Goal: Information Seeking & Learning: Learn about a topic

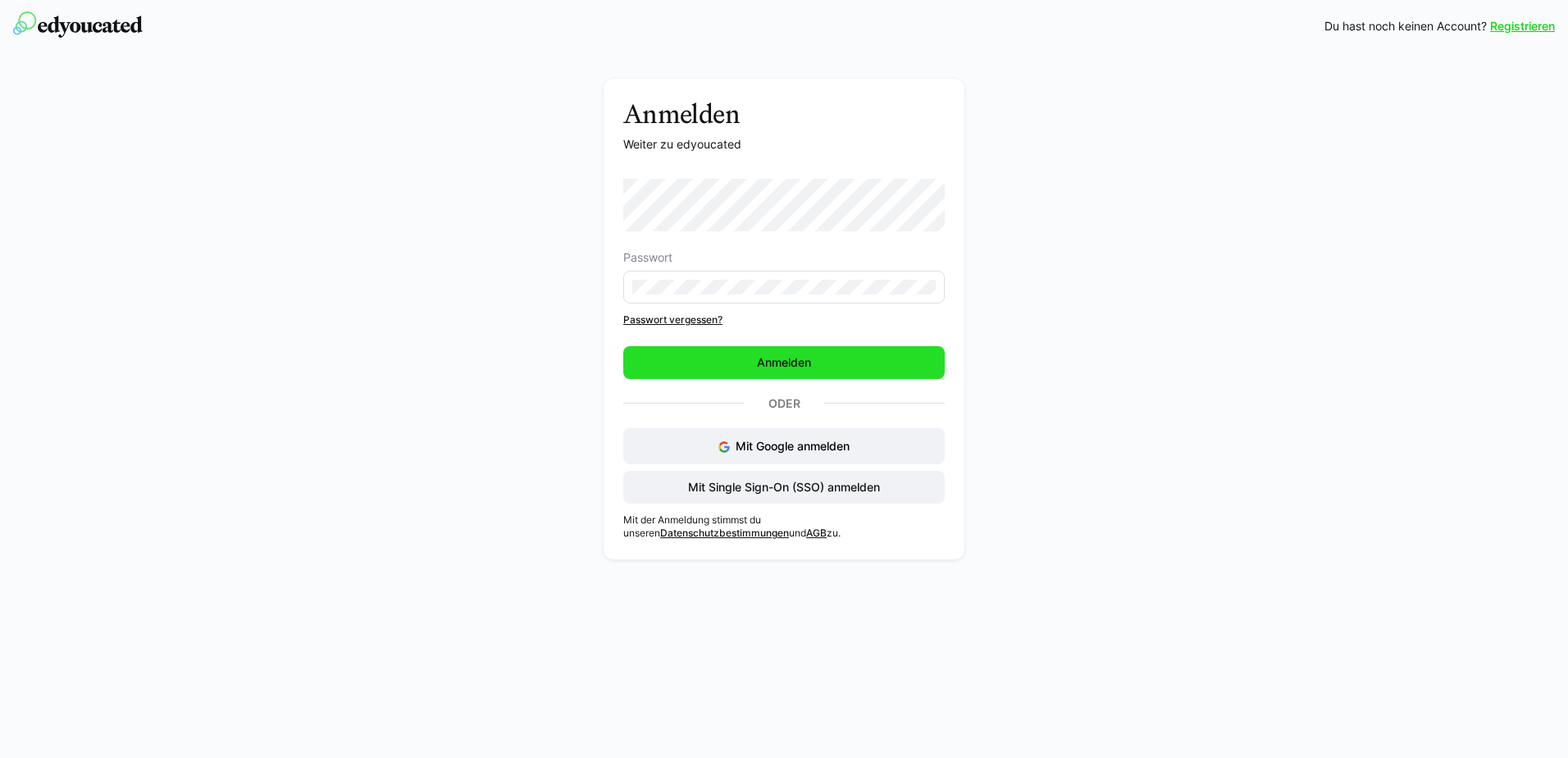
click at [784, 365] on span "Anmelden" at bounding box center [783, 362] width 59 height 16
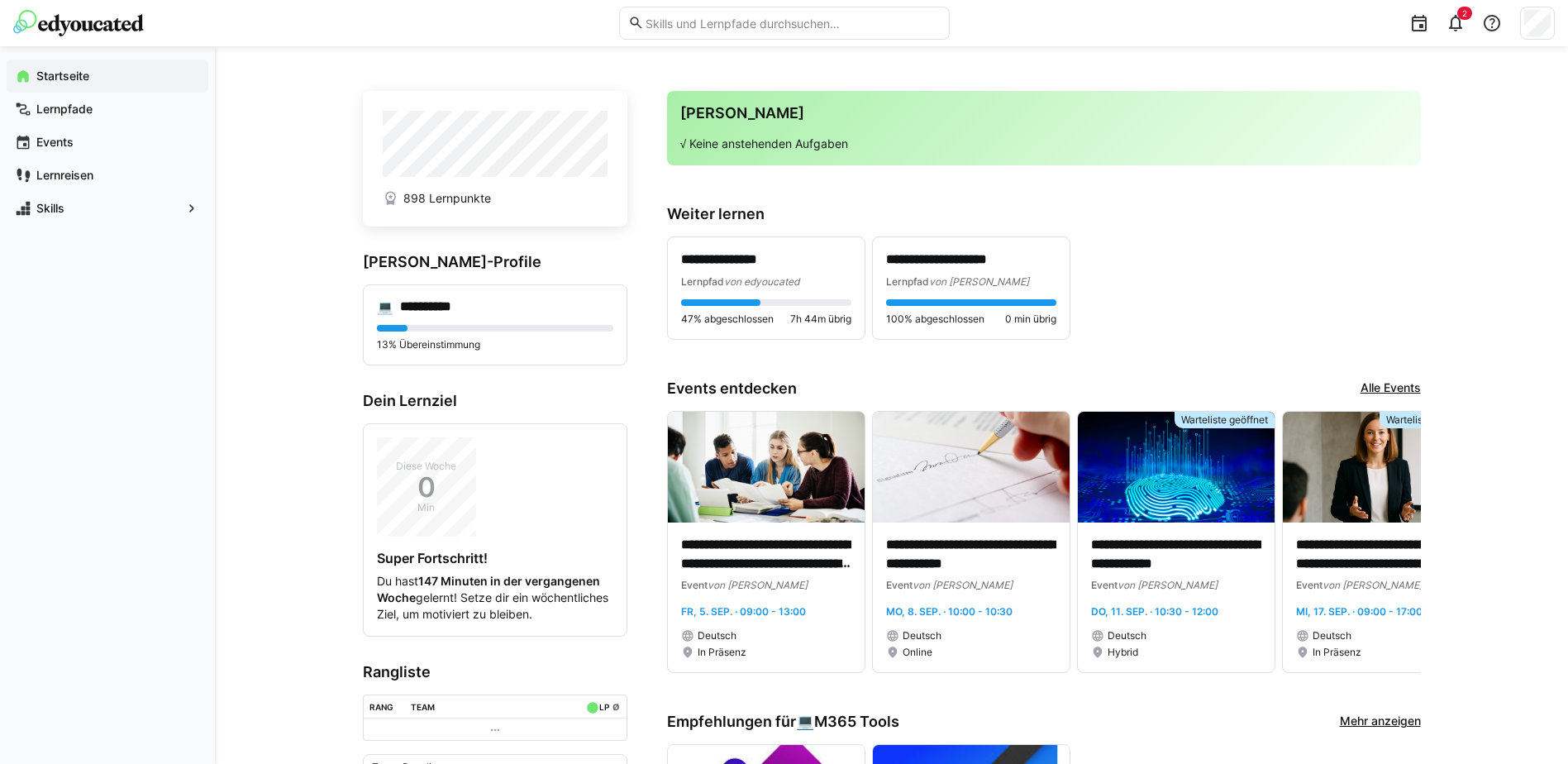
scroll to position [165, 0]
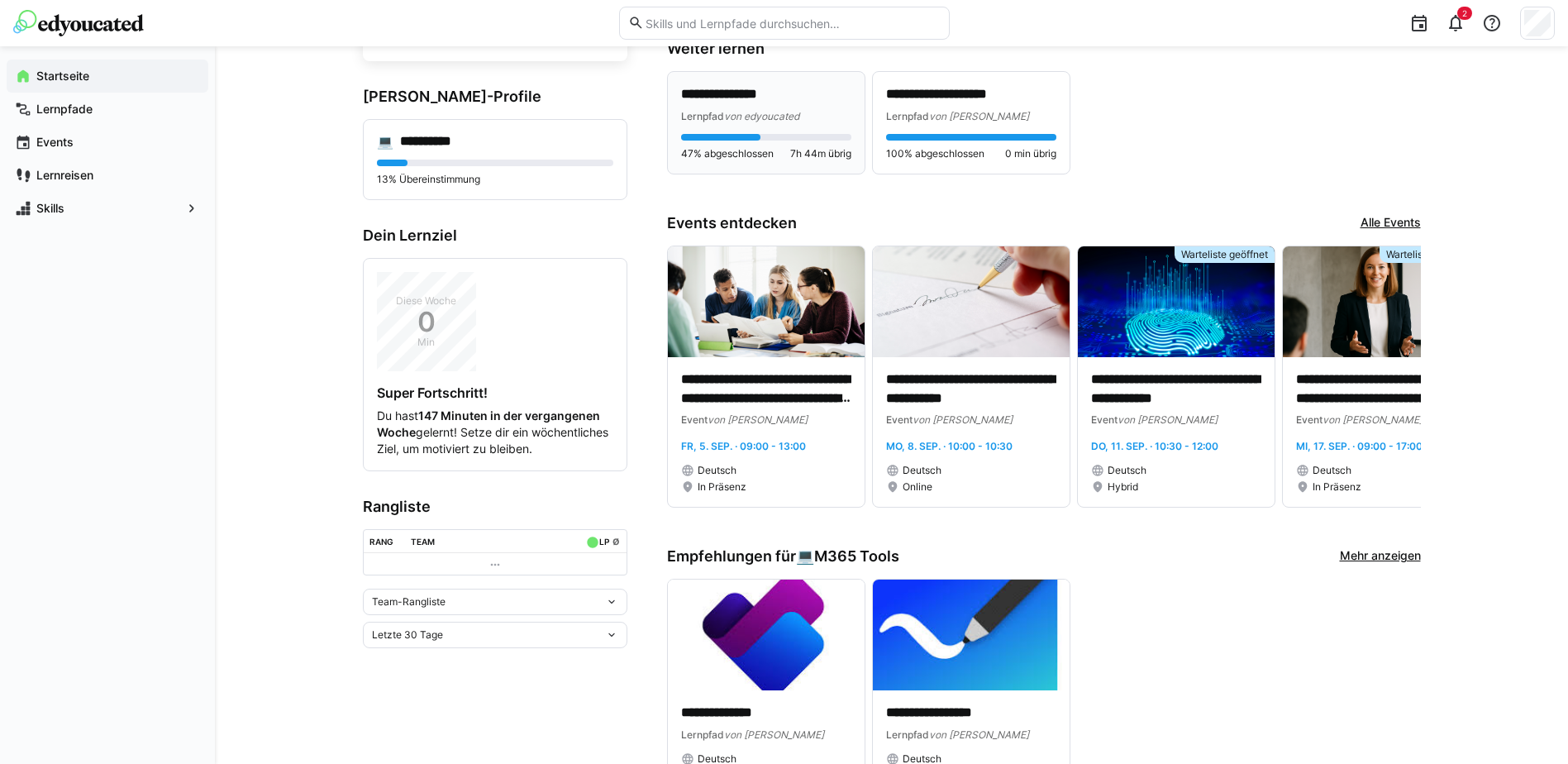
click at [744, 103] on p "**********" at bounding box center [766, 95] width 170 height 19
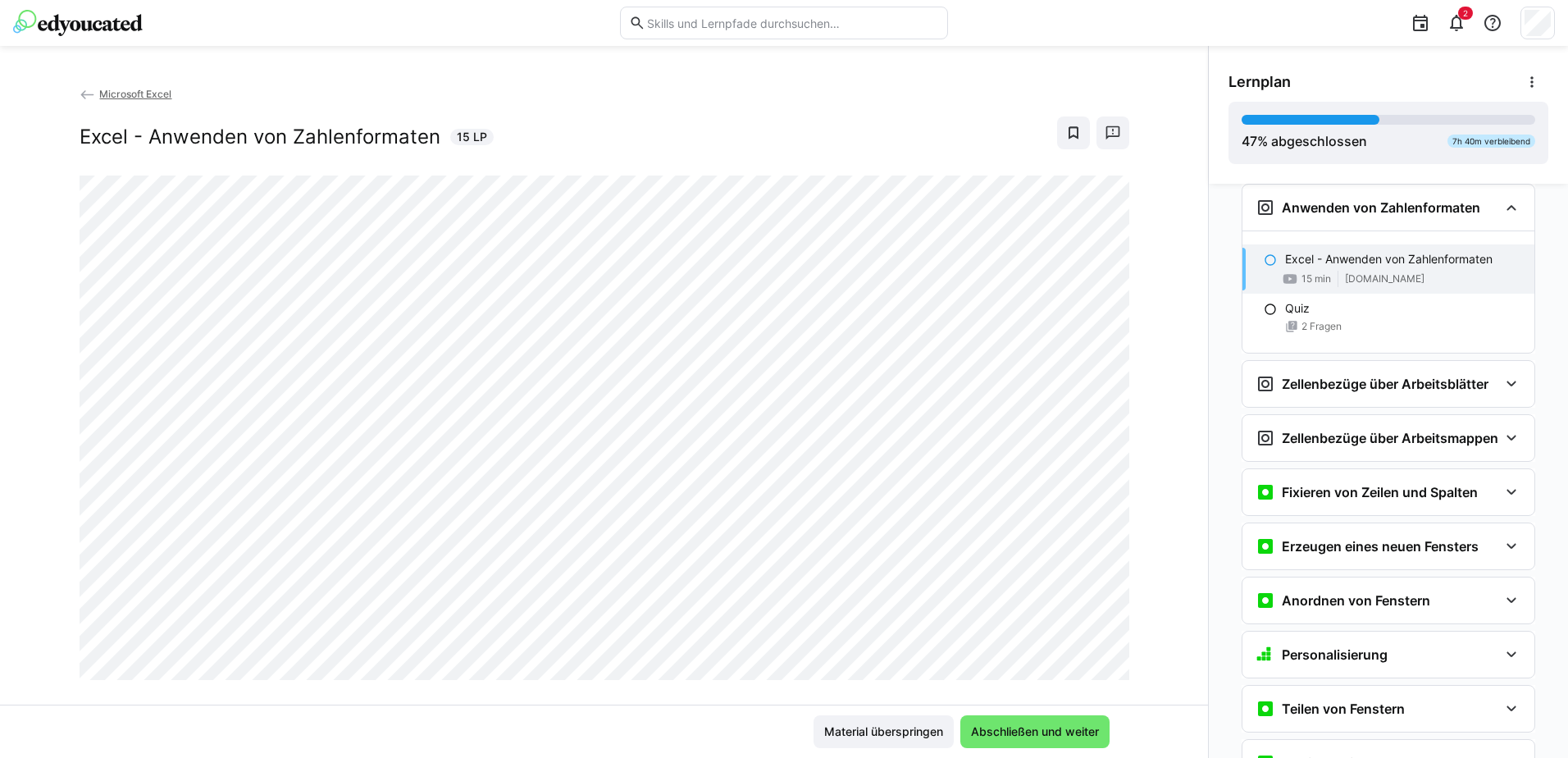
scroll to position [28, 0]
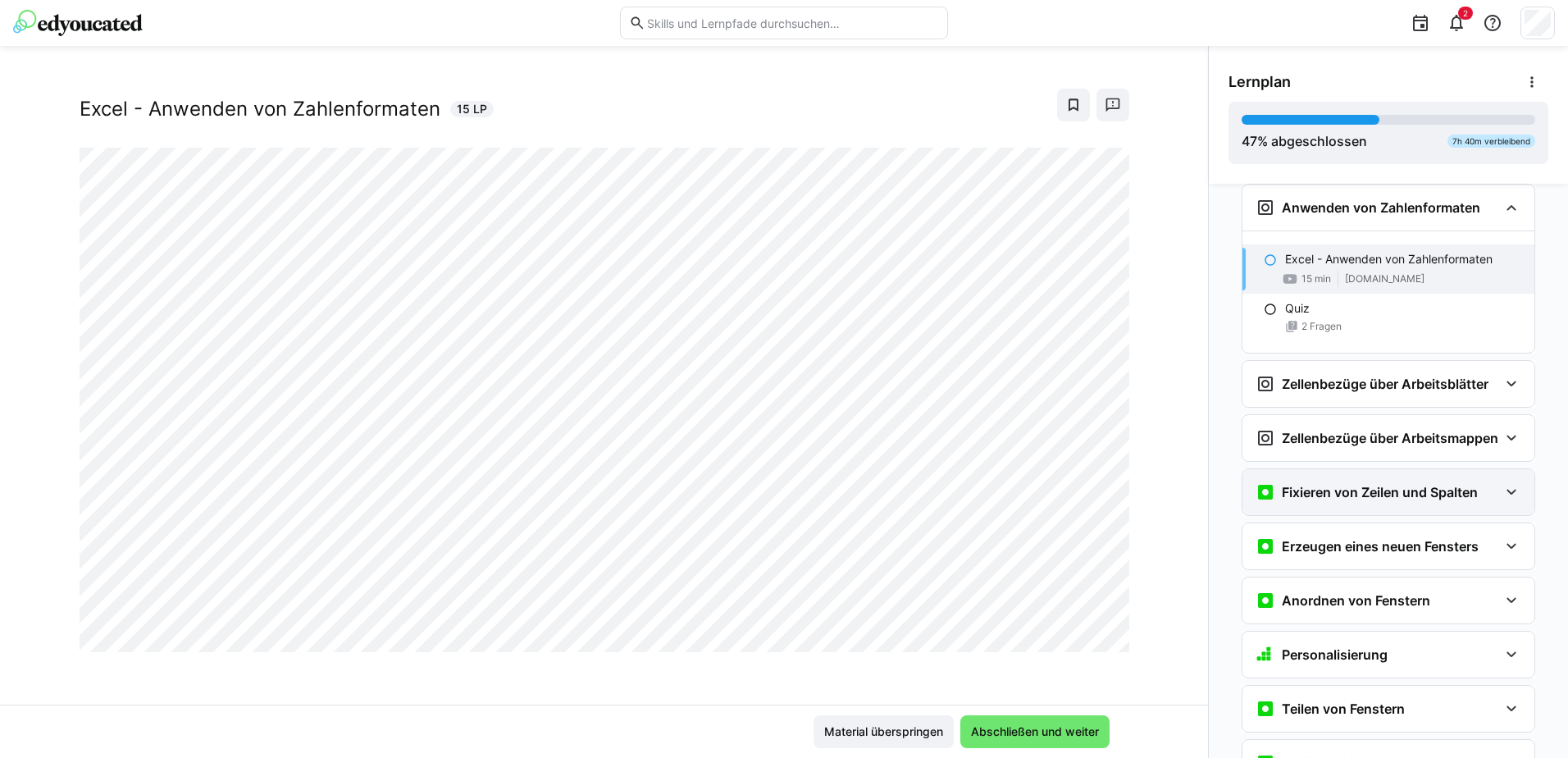
click at [1503, 502] on eds-icon at bounding box center [1511, 492] width 20 height 20
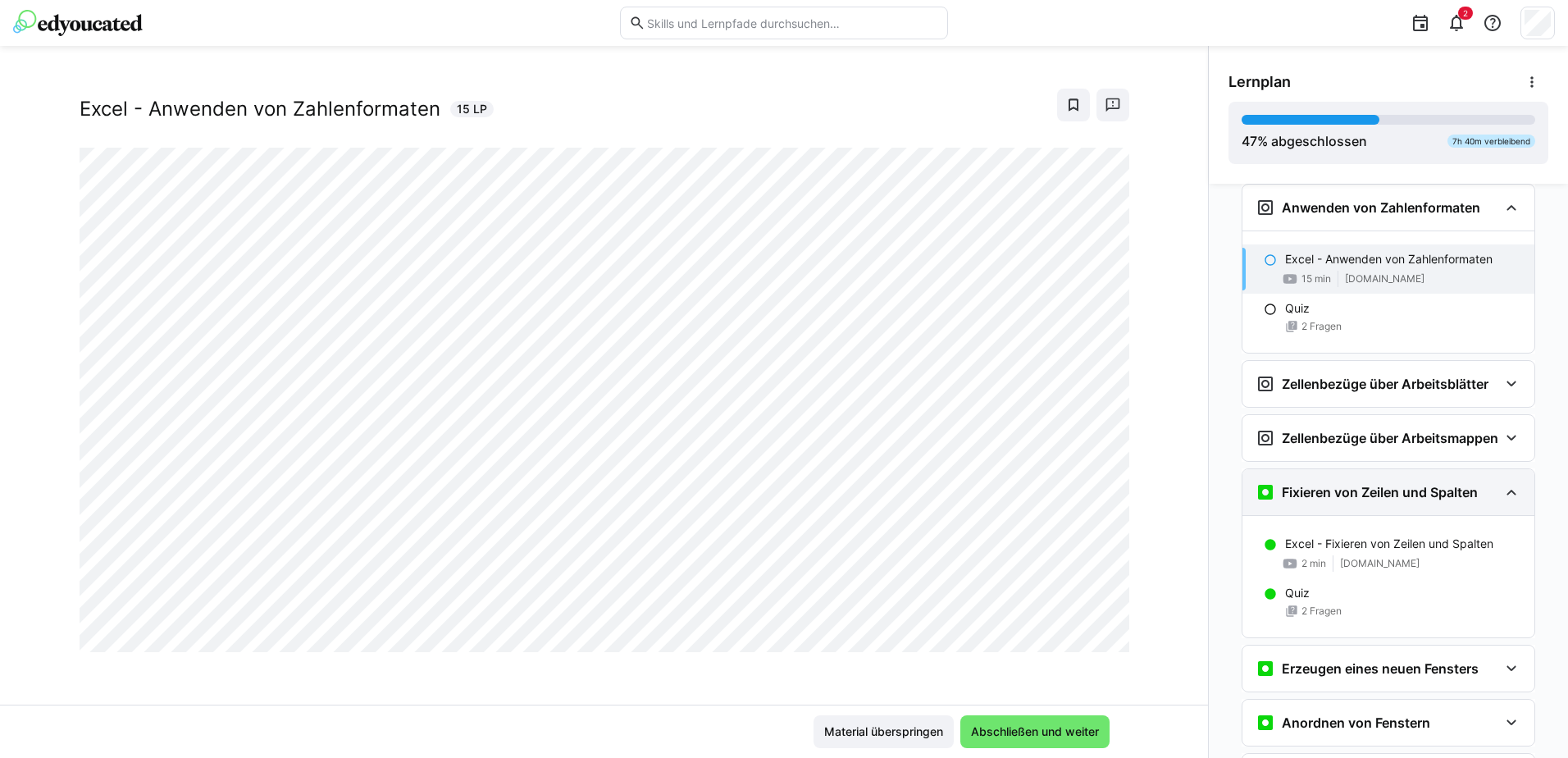
click at [1503, 502] on eds-icon at bounding box center [1511, 492] width 20 height 20
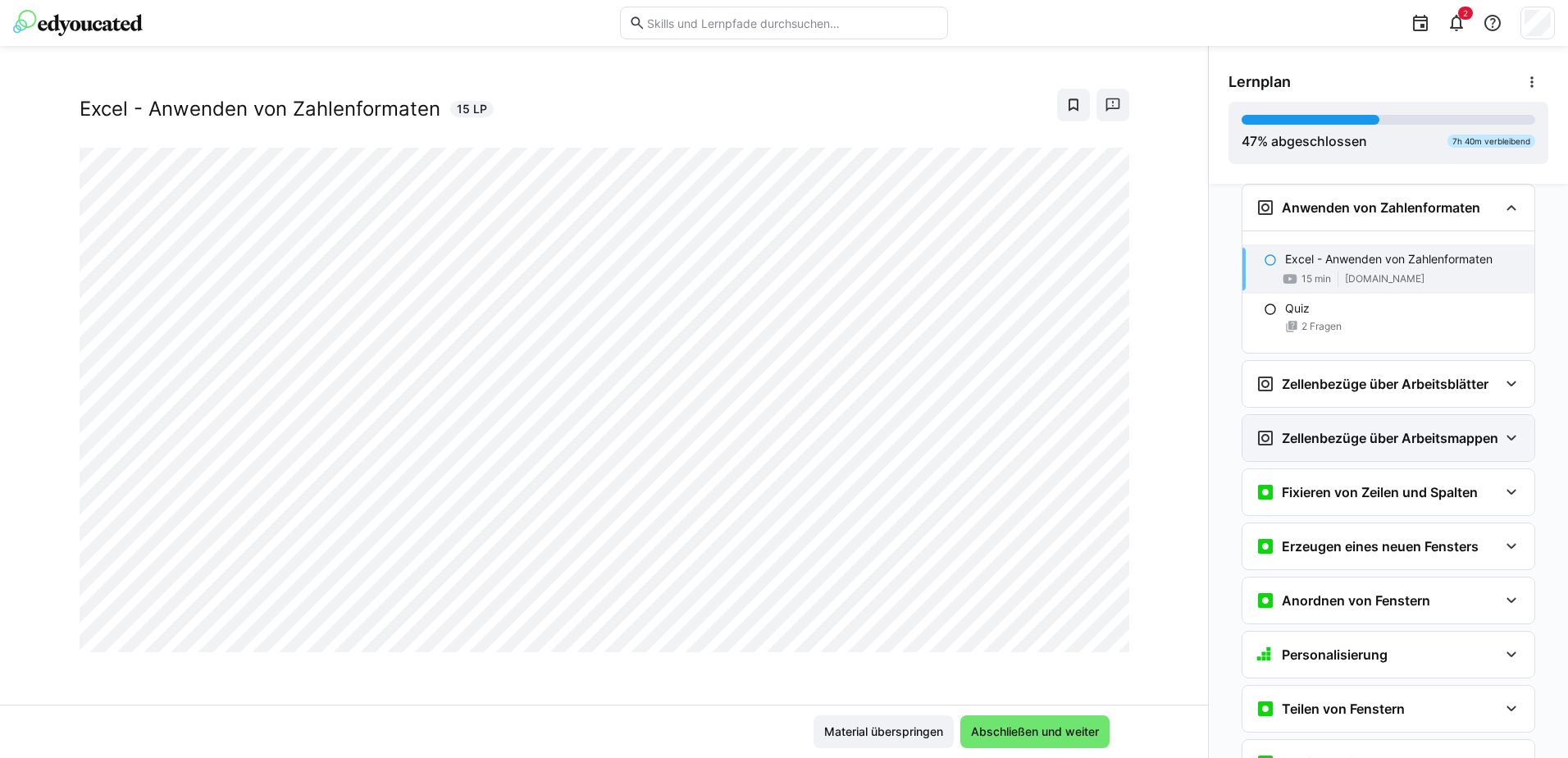
click at [1507, 443] on eds-icon at bounding box center [1511, 437] width 20 height 20
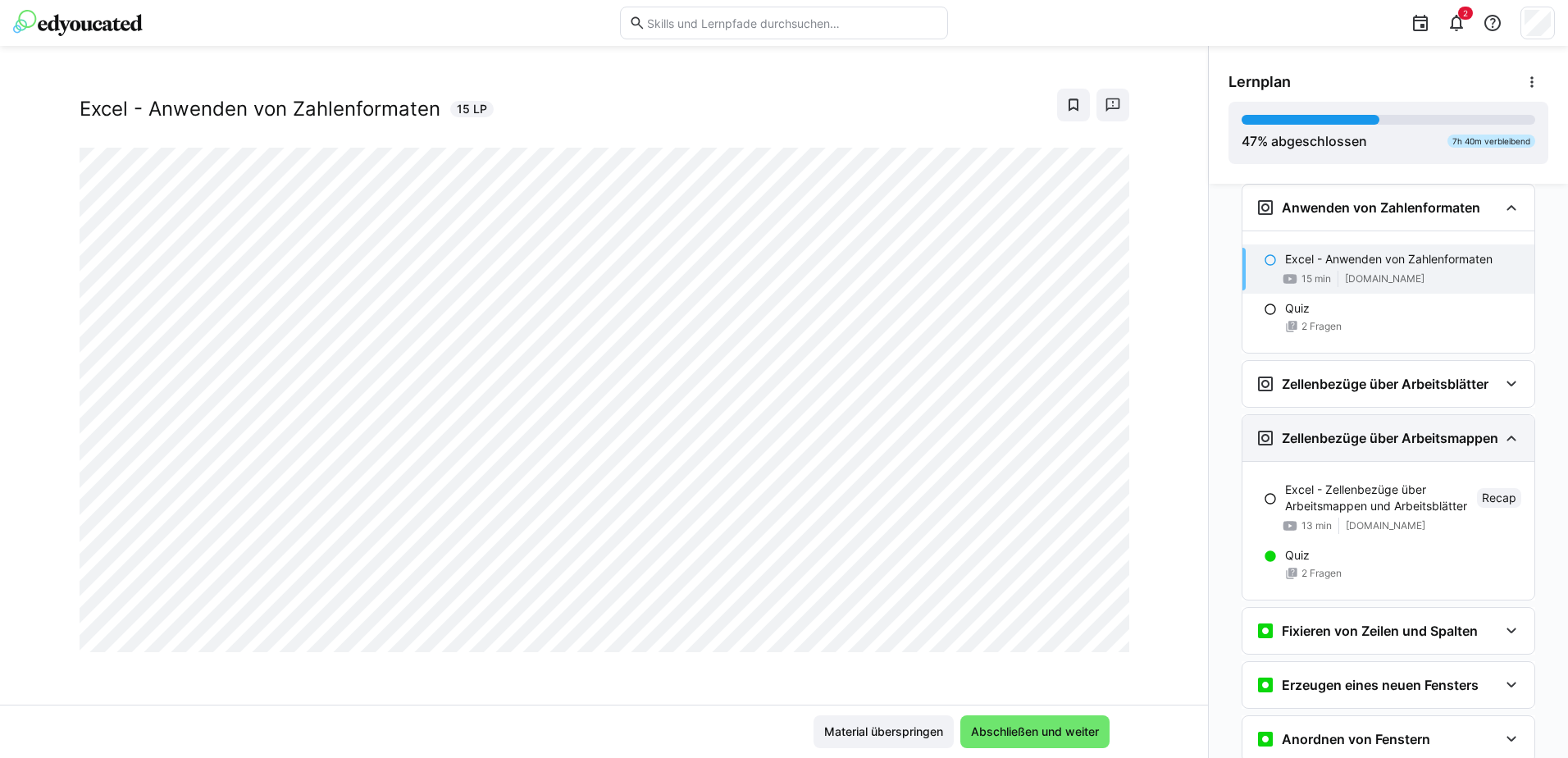
click at [1507, 443] on eds-icon at bounding box center [1511, 437] width 20 height 20
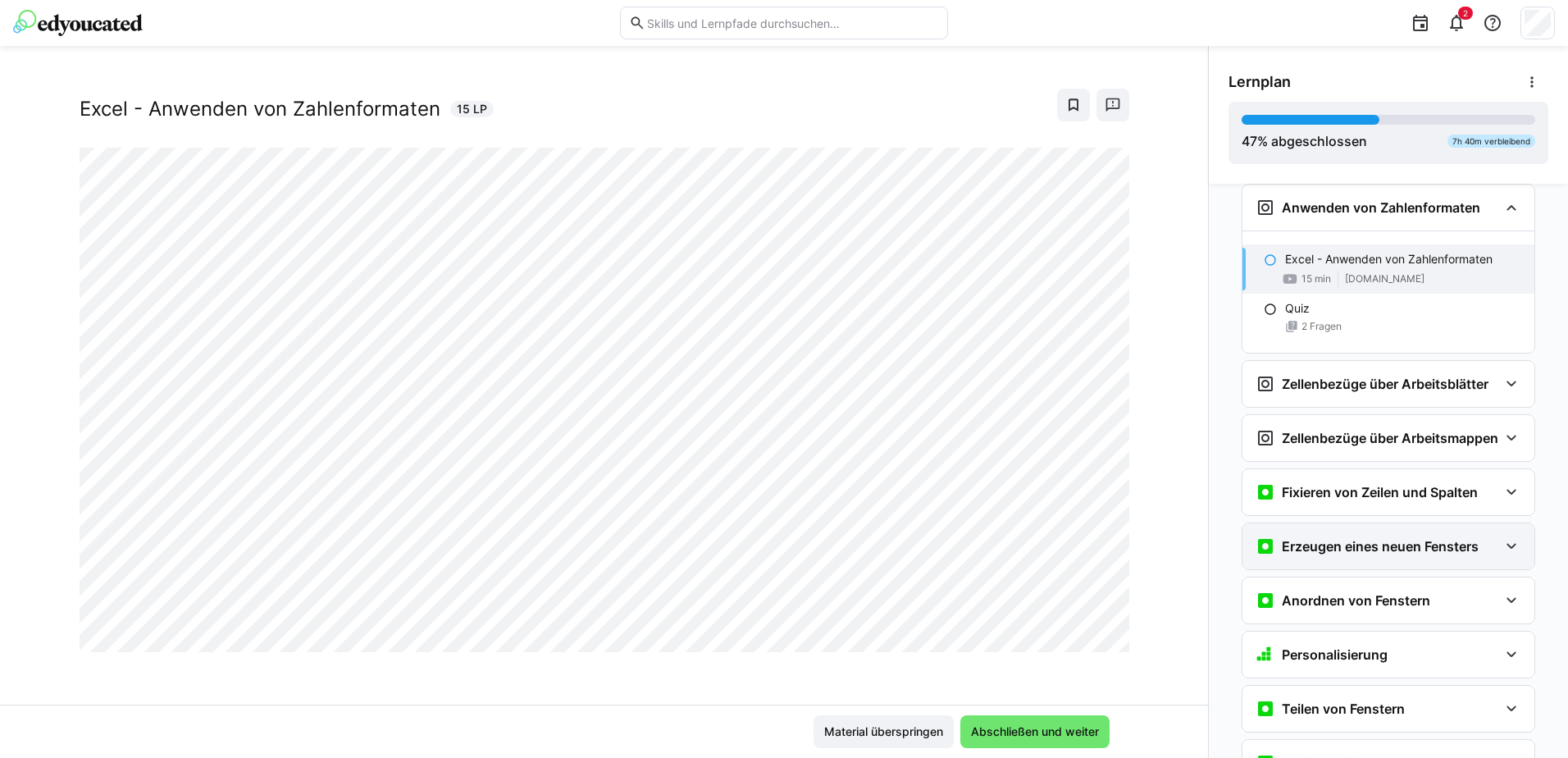
click at [1509, 553] on eds-icon at bounding box center [1511, 546] width 20 height 20
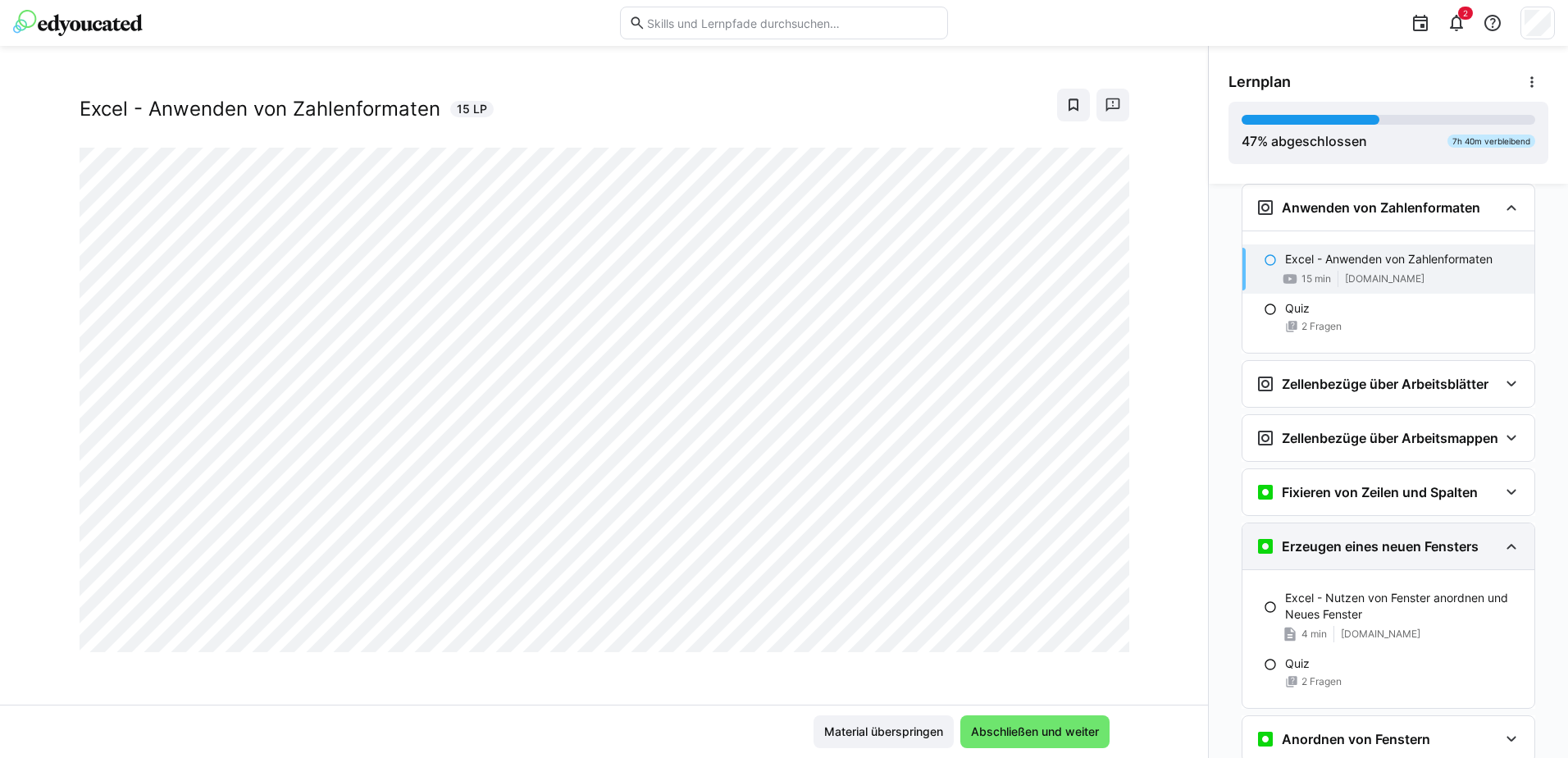
click at [1509, 553] on eds-icon at bounding box center [1511, 546] width 20 height 20
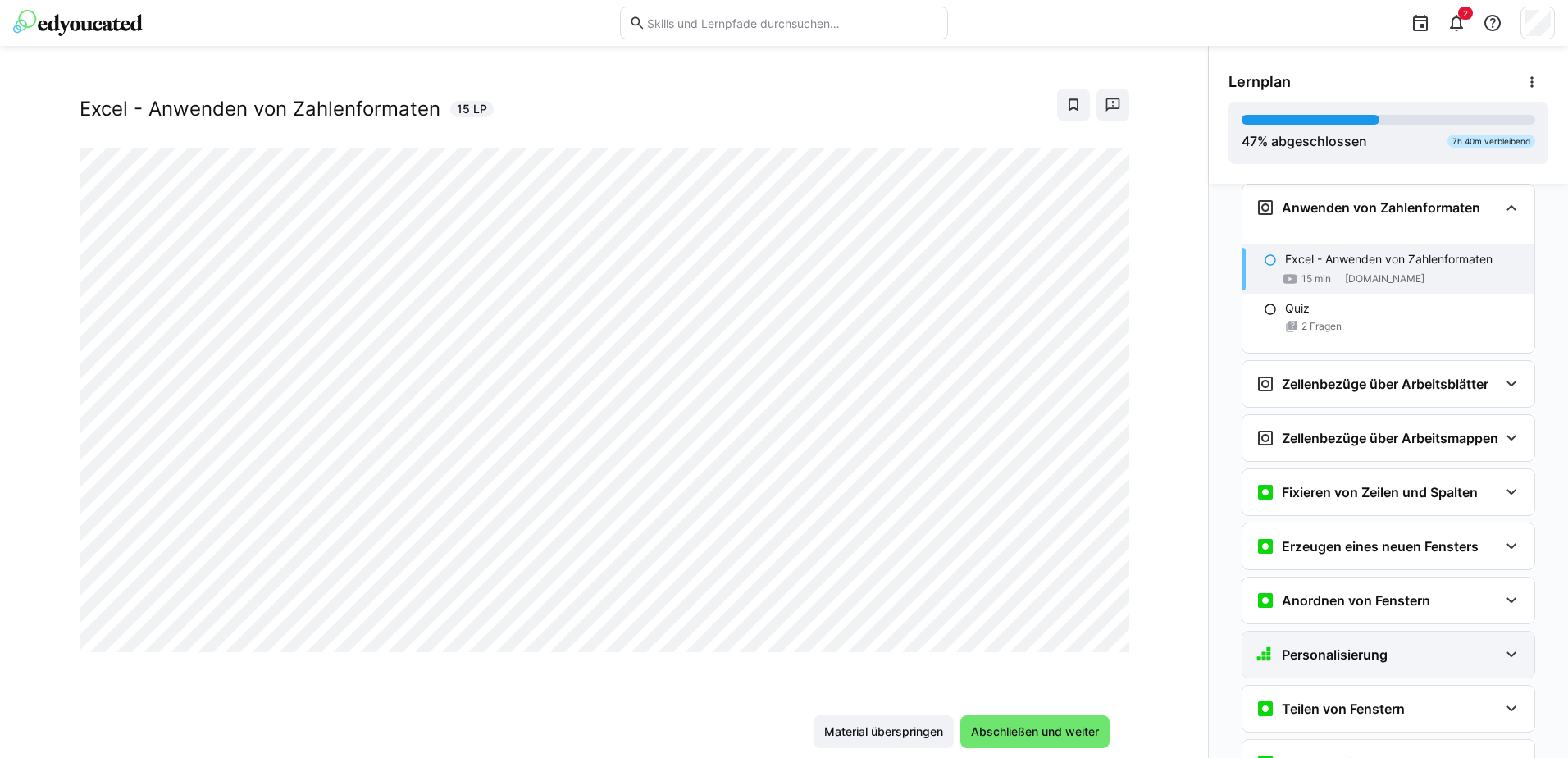
click at [1504, 662] on eds-icon at bounding box center [1511, 654] width 20 height 20
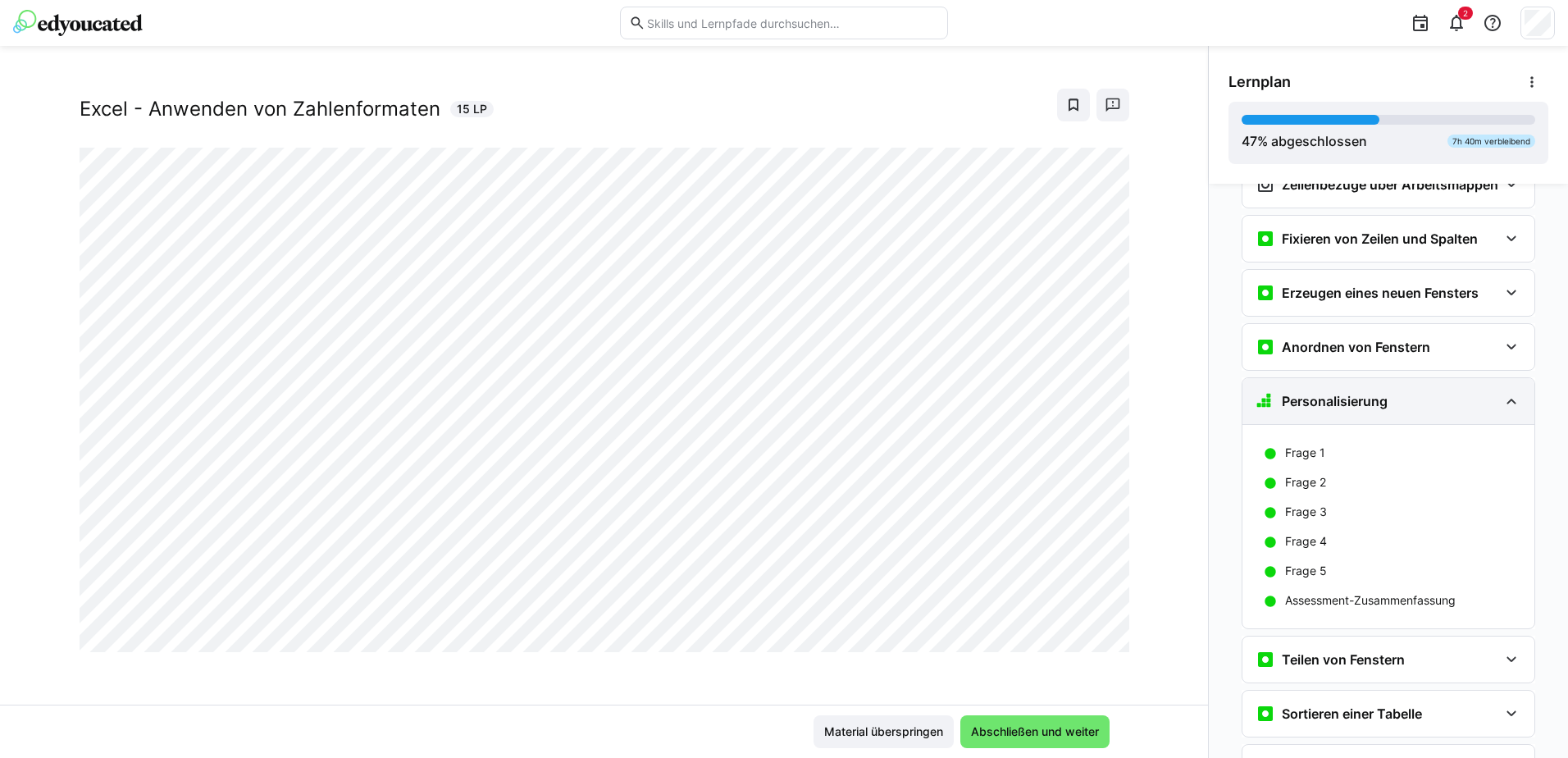
scroll to position [2476, 0]
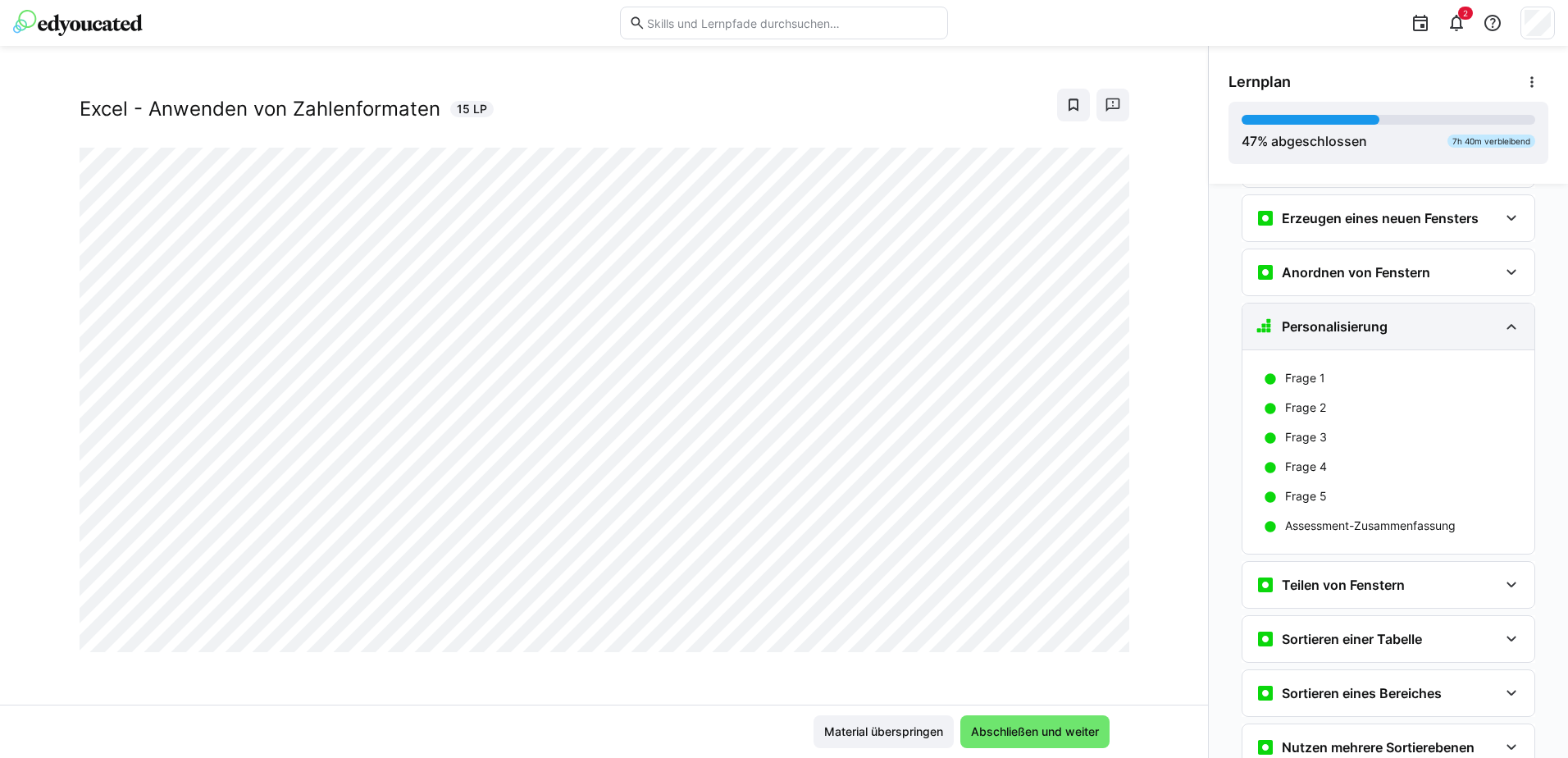
click at [1504, 336] on eds-icon at bounding box center [1511, 326] width 20 height 20
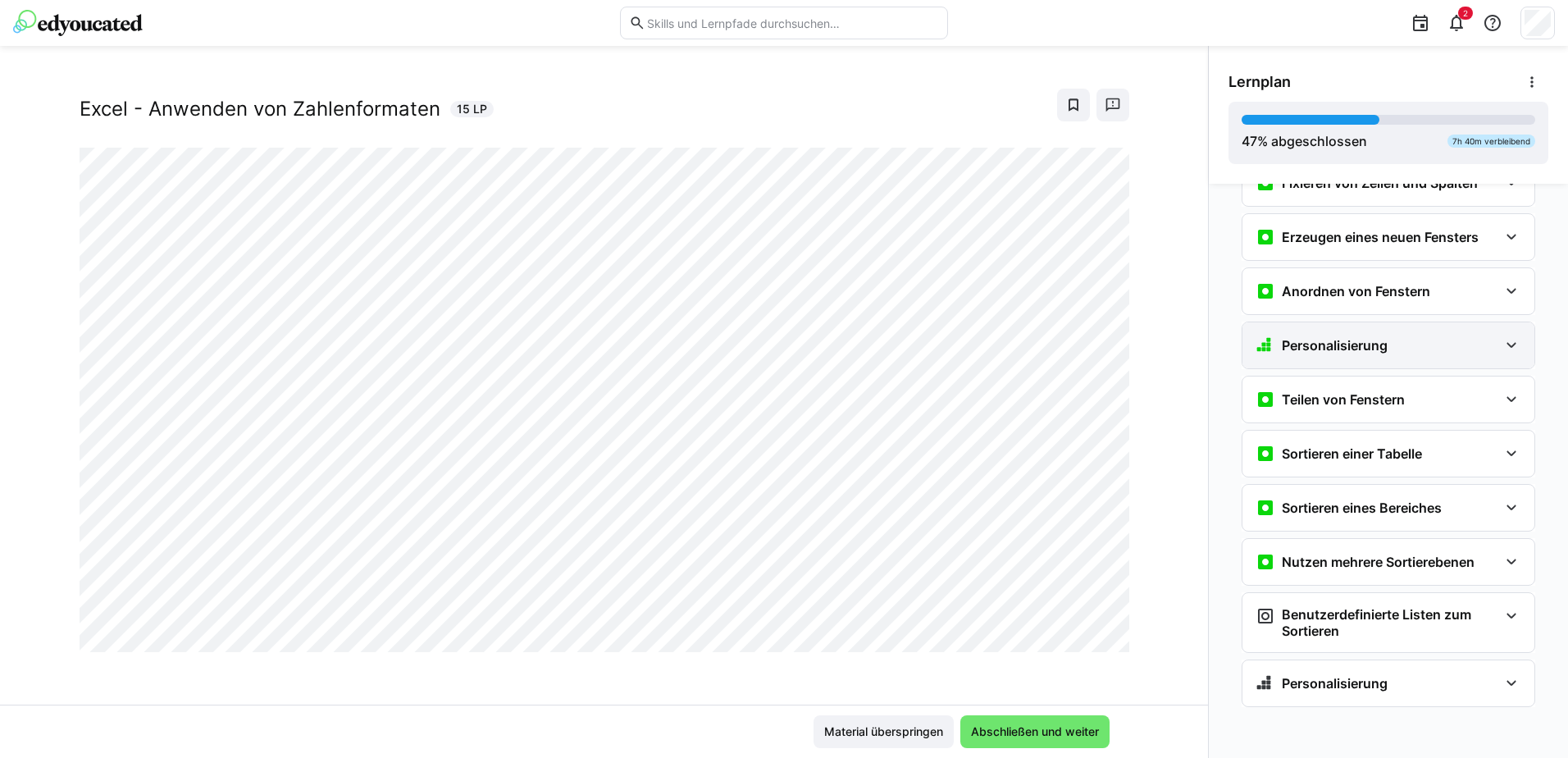
scroll to position [2470, 0]
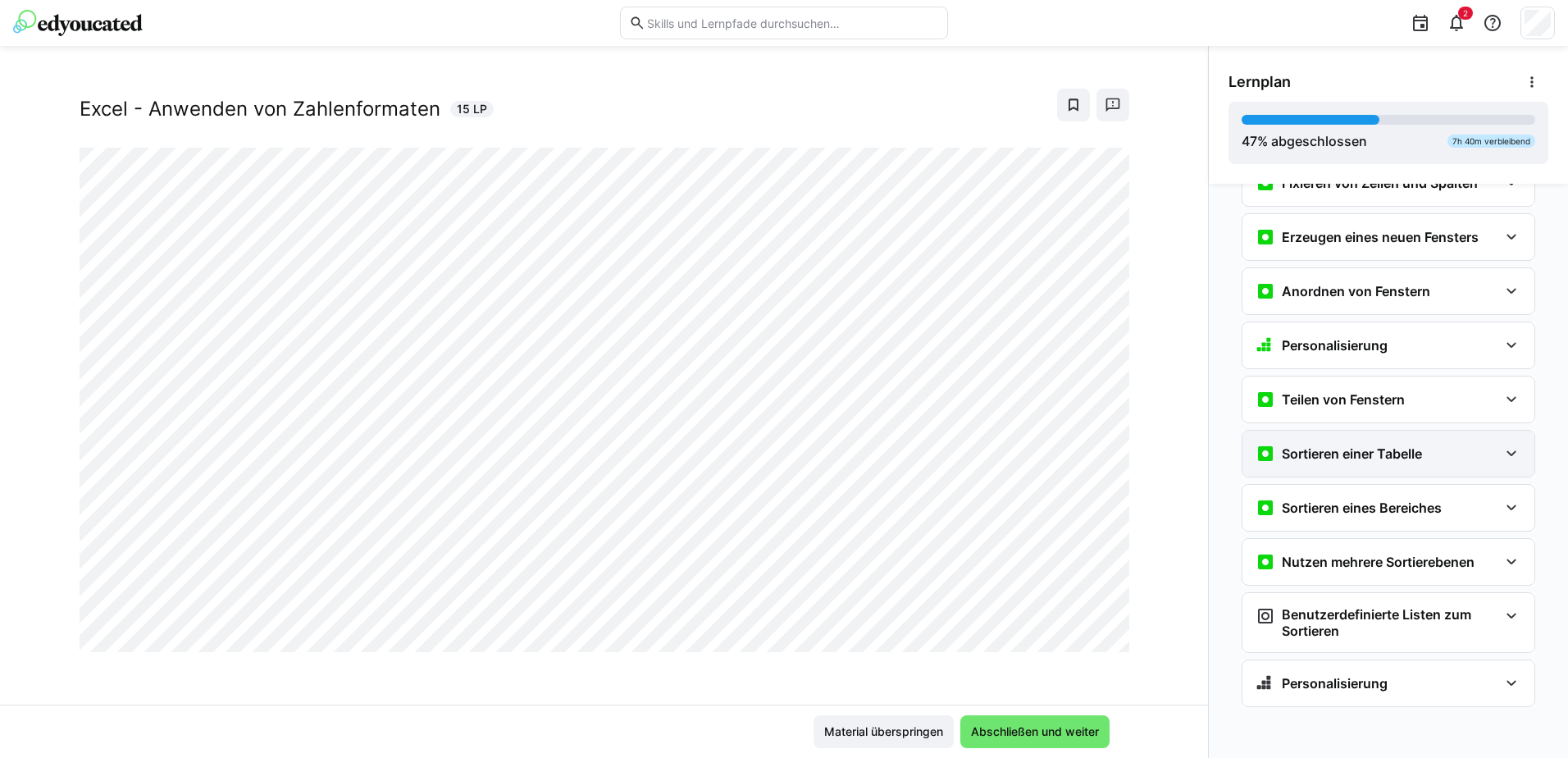
click at [1505, 456] on eds-icon at bounding box center [1511, 453] width 20 height 20
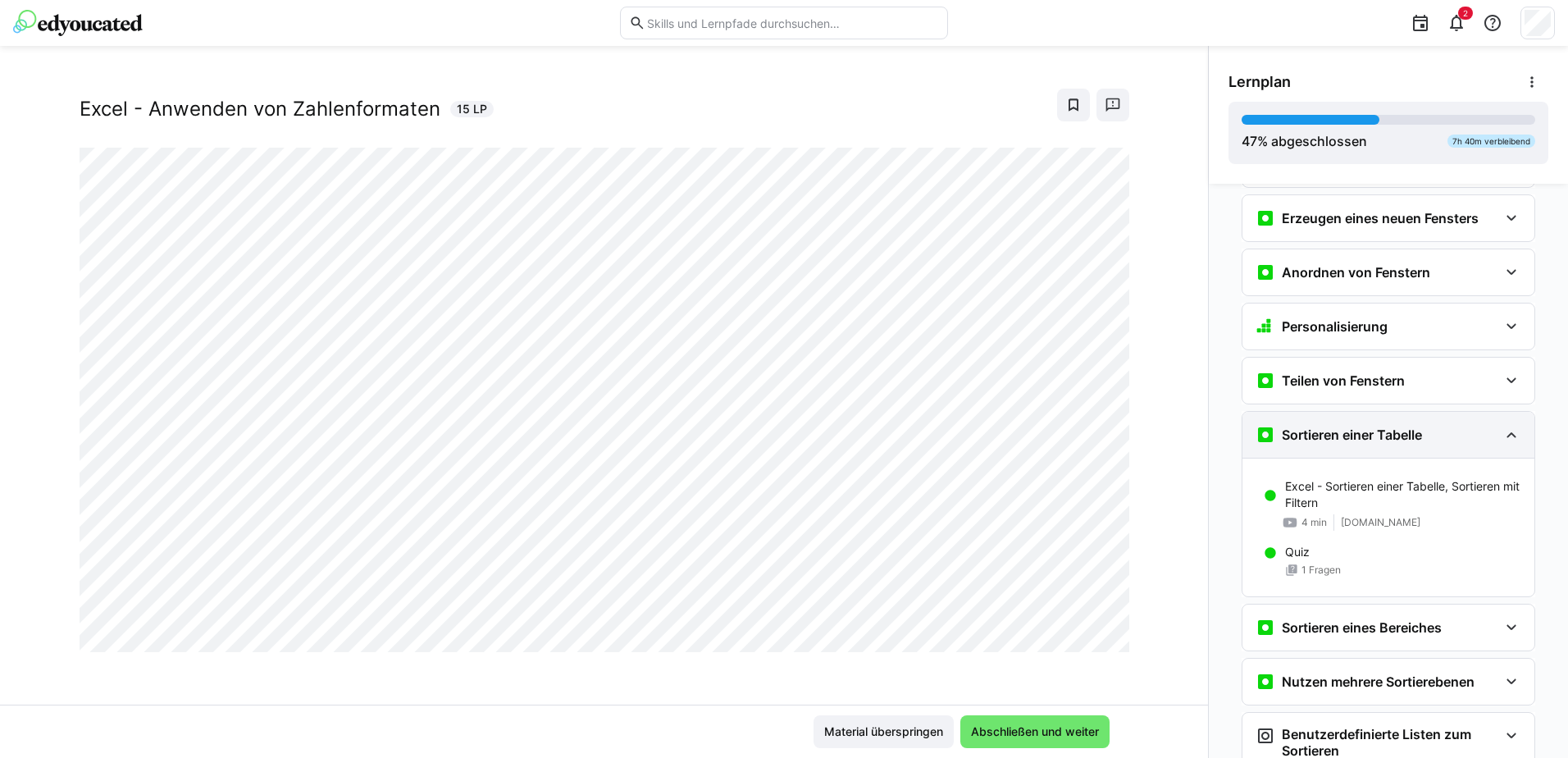
click at [1501, 445] on eds-icon at bounding box center [1511, 434] width 20 height 20
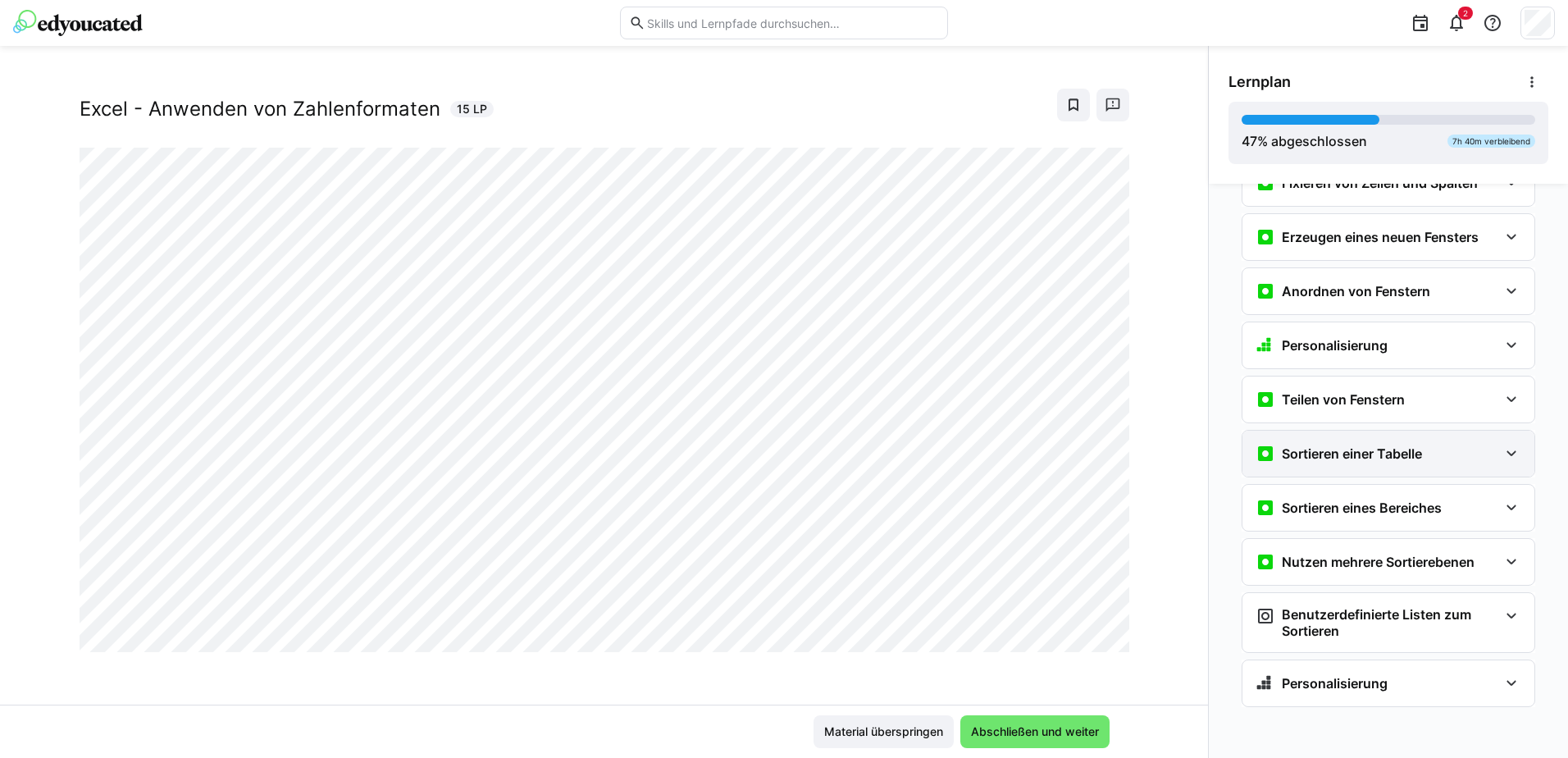
scroll to position [2470, 0]
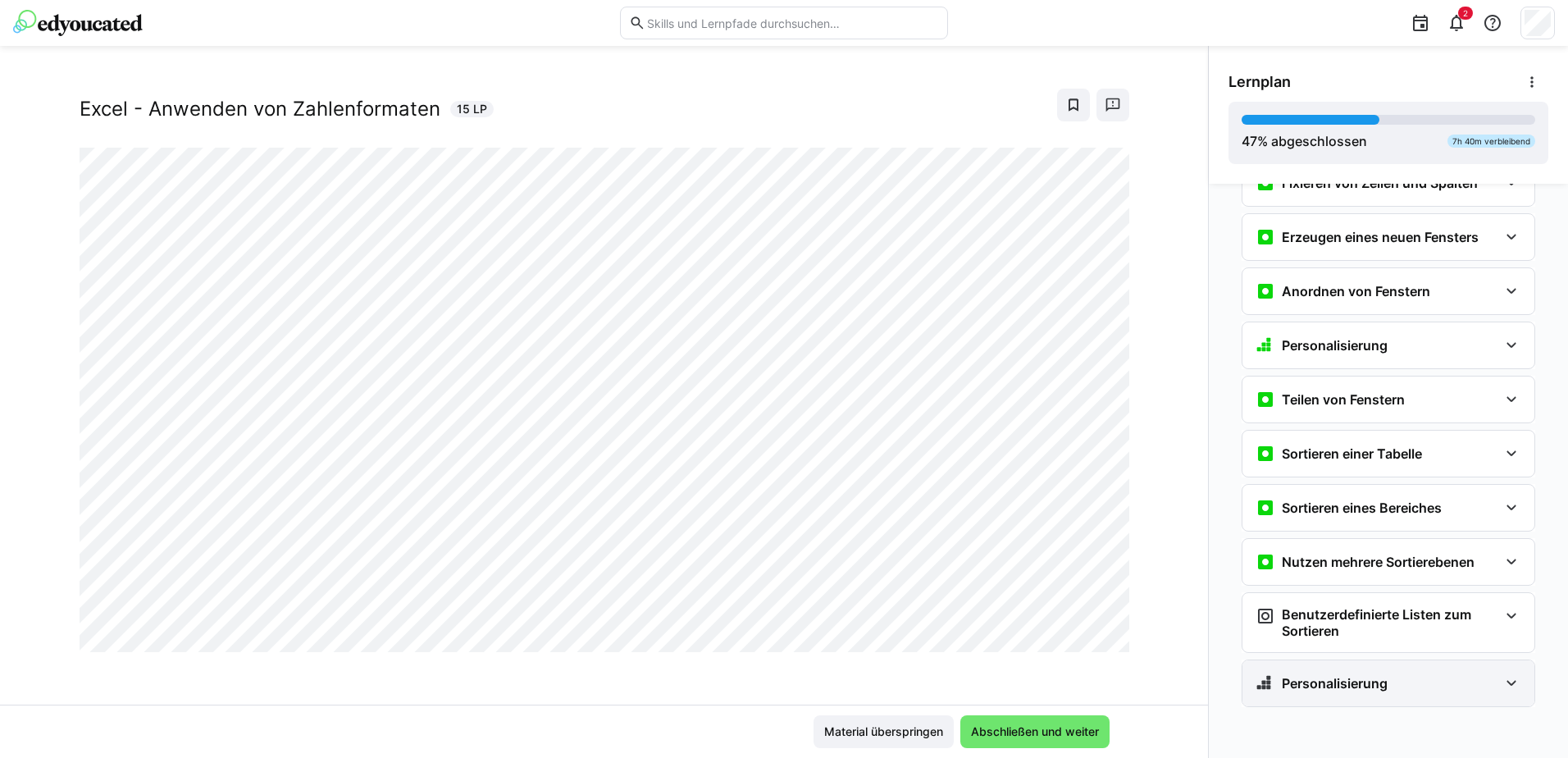
click at [1504, 682] on eds-icon at bounding box center [1511, 683] width 20 height 20
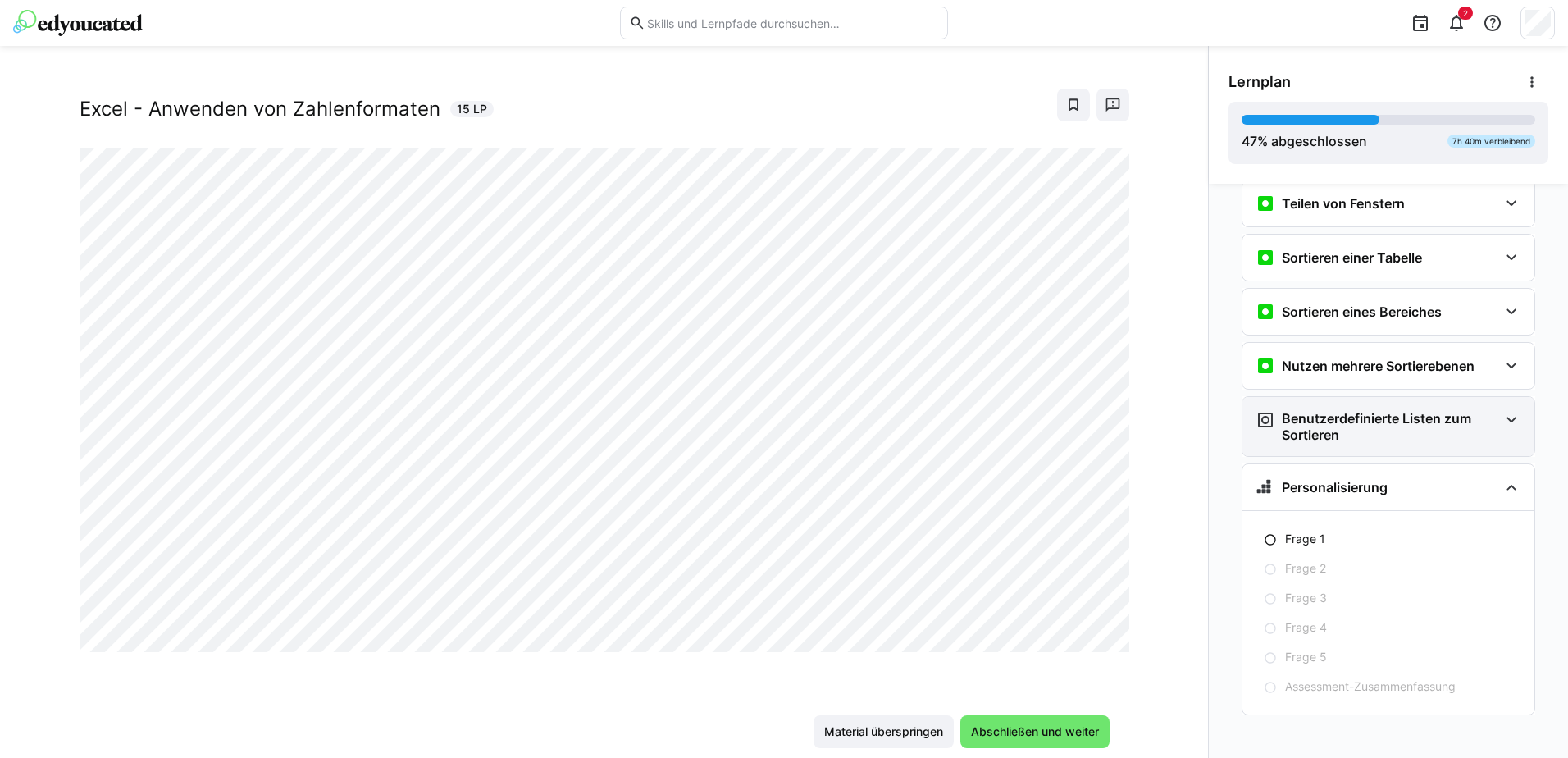
scroll to position [2674, 0]
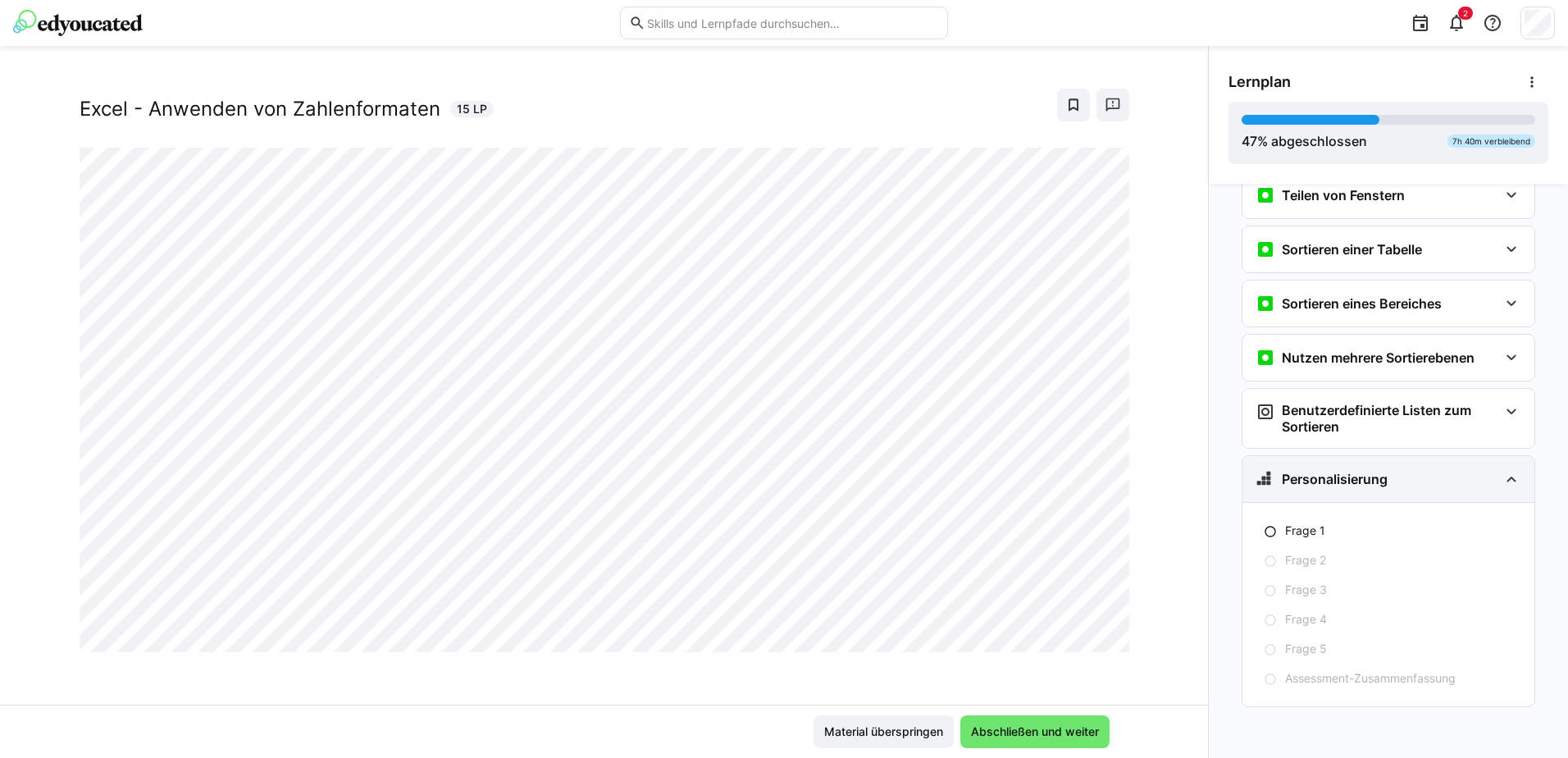
click at [1506, 479] on eds-icon at bounding box center [1511, 478] width 20 height 20
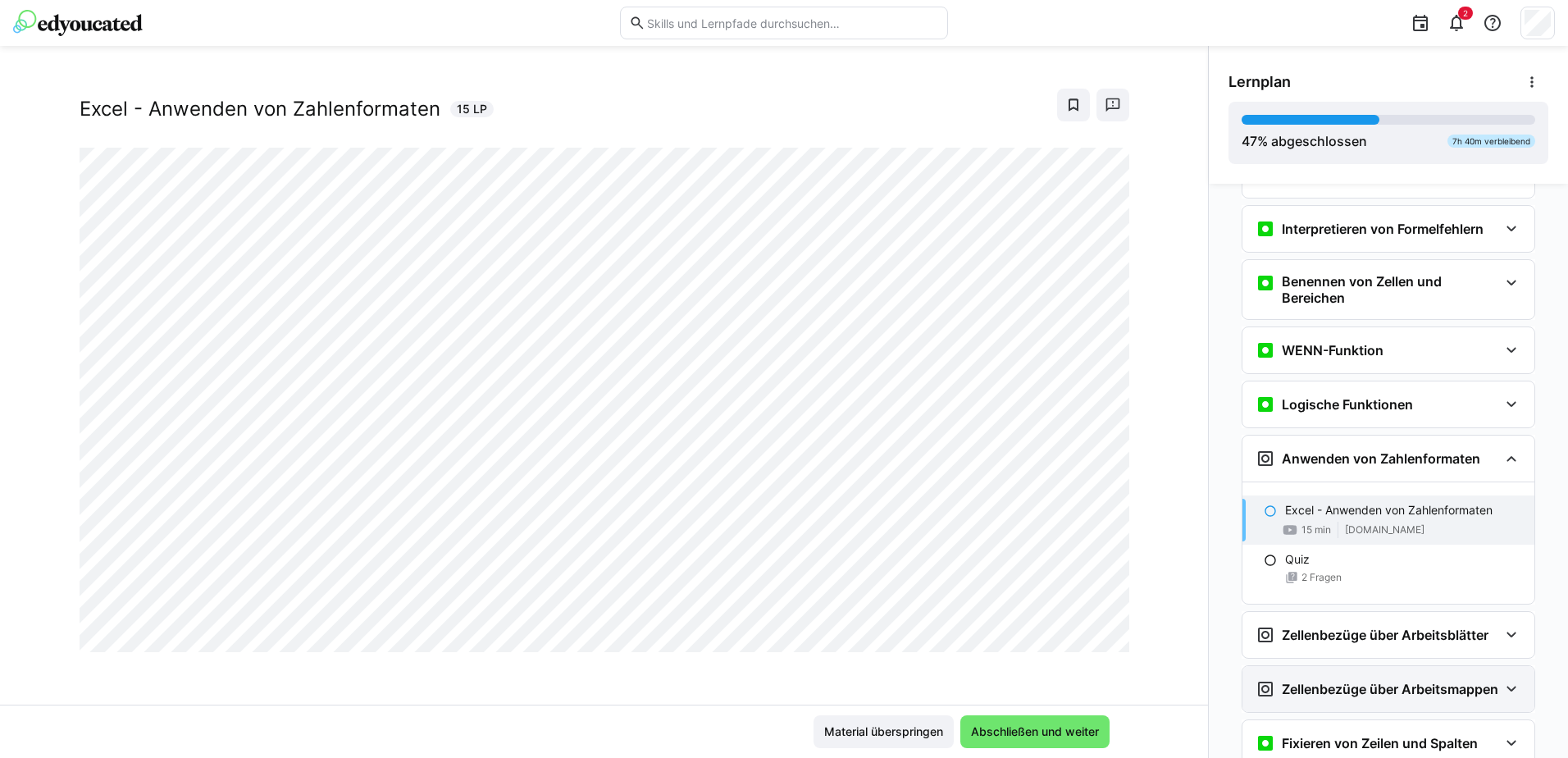
scroll to position [1896, 0]
click at [1503, 280] on eds-icon at bounding box center [1511, 283] width 20 height 20
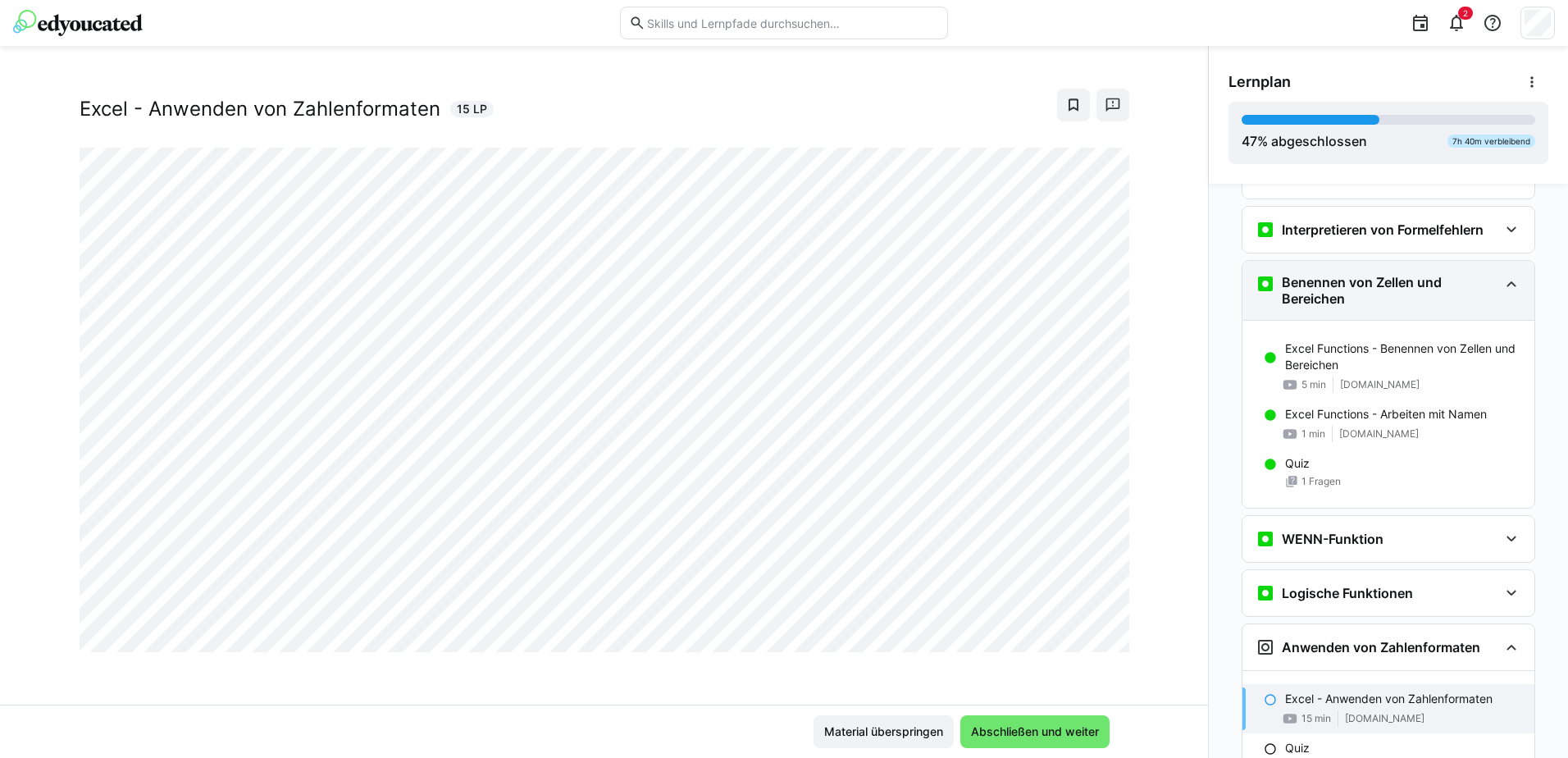
click at [1503, 280] on eds-icon at bounding box center [1511, 283] width 20 height 20
